Goal: Task Accomplishment & Management: Use online tool/utility

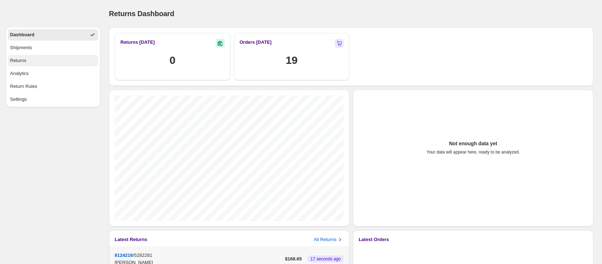
click at [13, 64] on button "Returns" at bounding box center [53, 60] width 90 height 11
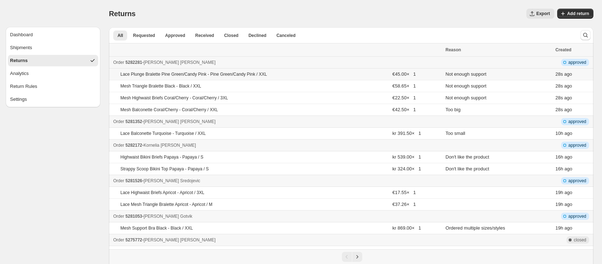
click at [137, 74] on p "Lace Plunge Bralette Pine Green/Candy Pink - Pine Green/Candy Pink / XXL" at bounding box center [193, 74] width 147 height 6
